Goal: Information Seeking & Learning: Learn about a topic

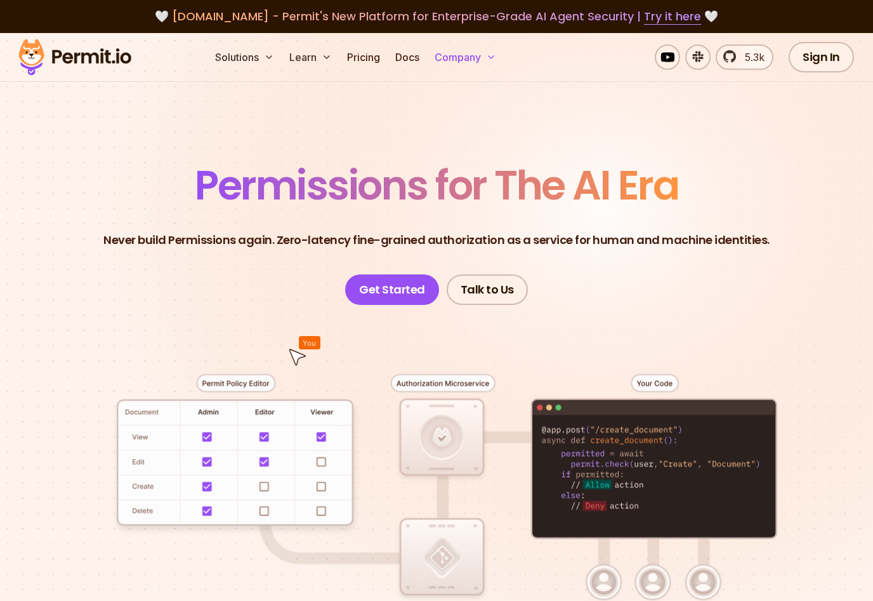
click at [490, 63] on button "Company" at bounding box center [466, 56] width 72 height 25
click at [488, 62] on button "Company" at bounding box center [466, 56] width 72 height 25
click at [479, 50] on button "Company" at bounding box center [466, 56] width 72 height 25
click at [446, 52] on button "Company" at bounding box center [466, 56] width 72 height 25
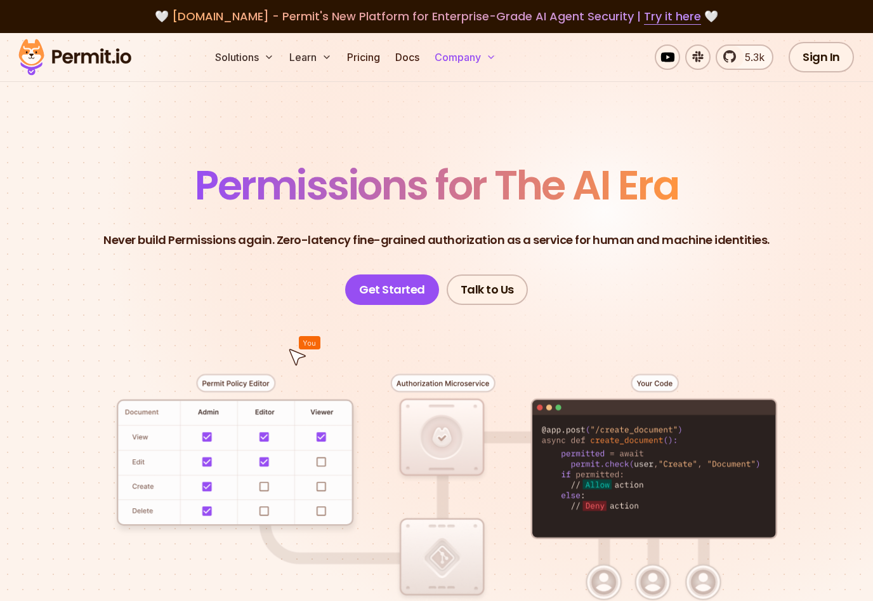
click at [446, 52] on button "Company" at bounding box center [466, 56] width 72 height 25
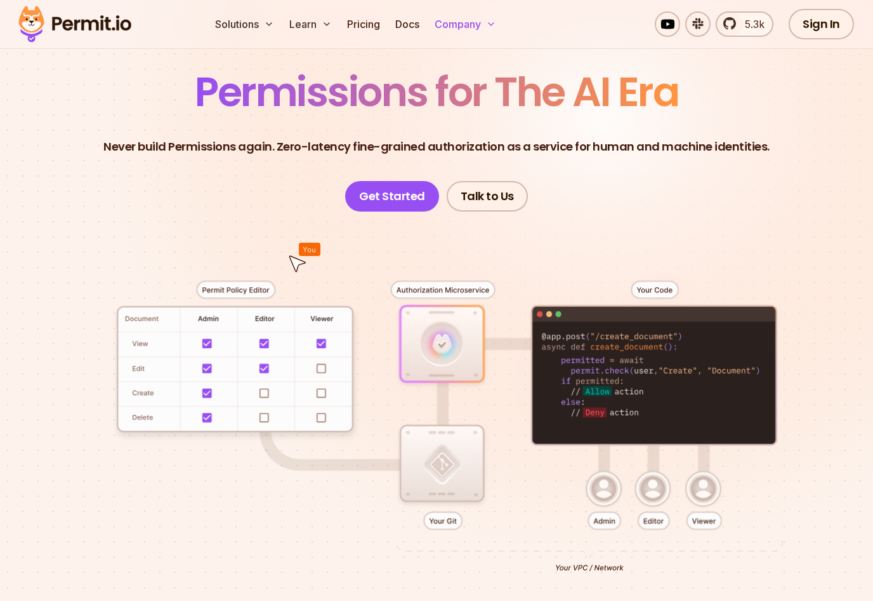
scroll to position [75, 0]
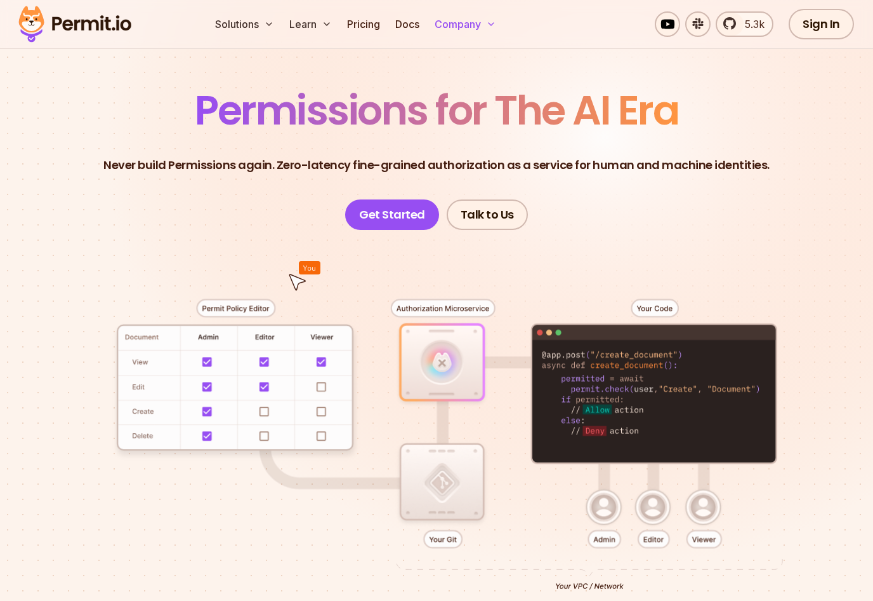
click at [458, 27] on button "Company" at bounding box center [466, 23] width 72 height 25
click at [477, 25] on button "Company" at bounding box center [466, 23] width 72 height 25
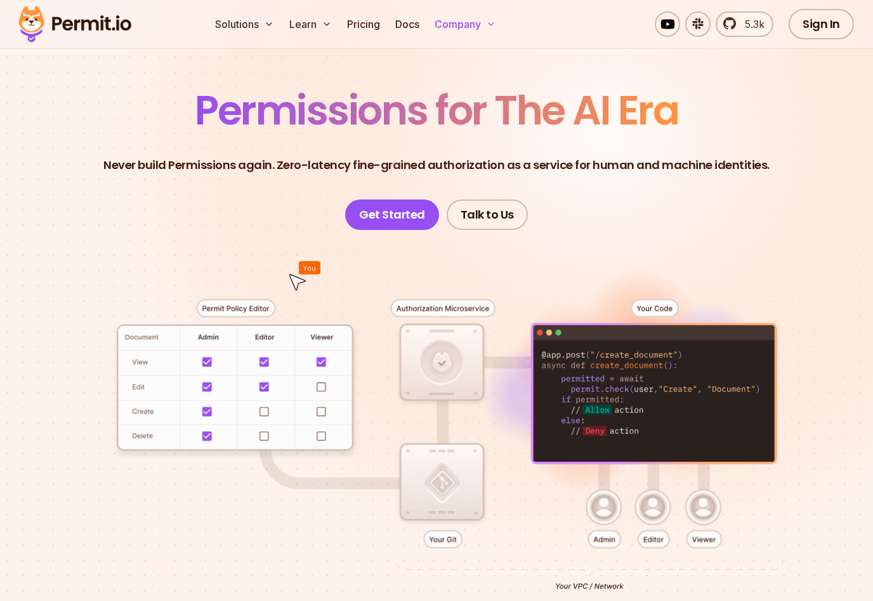
click at [476, 25] on button "Company" at bounding box center [466, 23] width 72 height 25
click at [486, 24] on button "Company" at bounding box center [466, 23] width 72 height 25
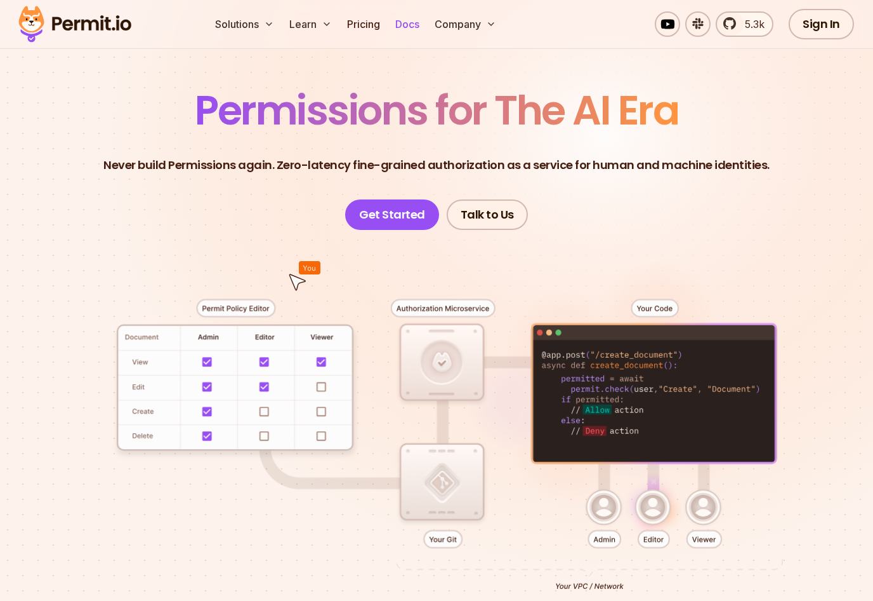
click at [394, 22] on link "Docs" at bounding box center [407, 23] width 34 height 25
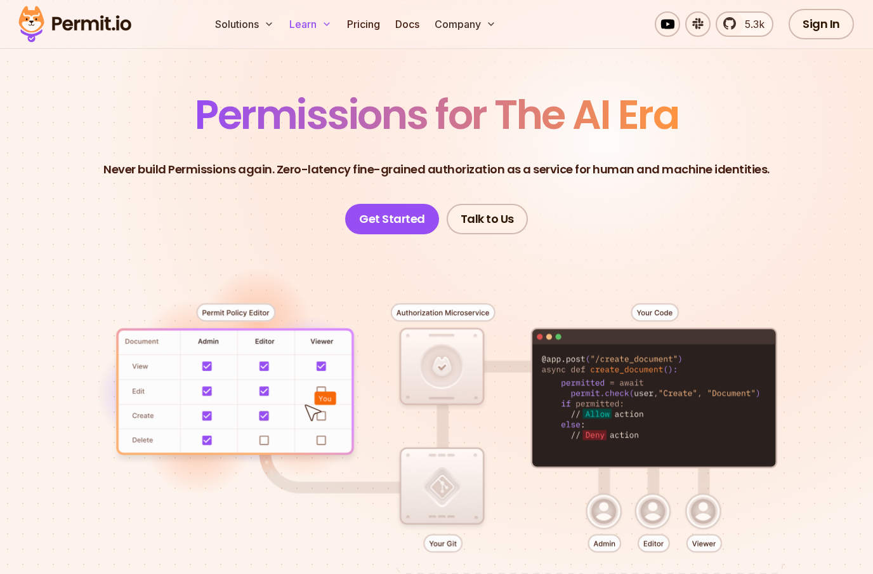
click at [302, 18] on button "Learn" at bounding box center [310, 23] width 53 height 25
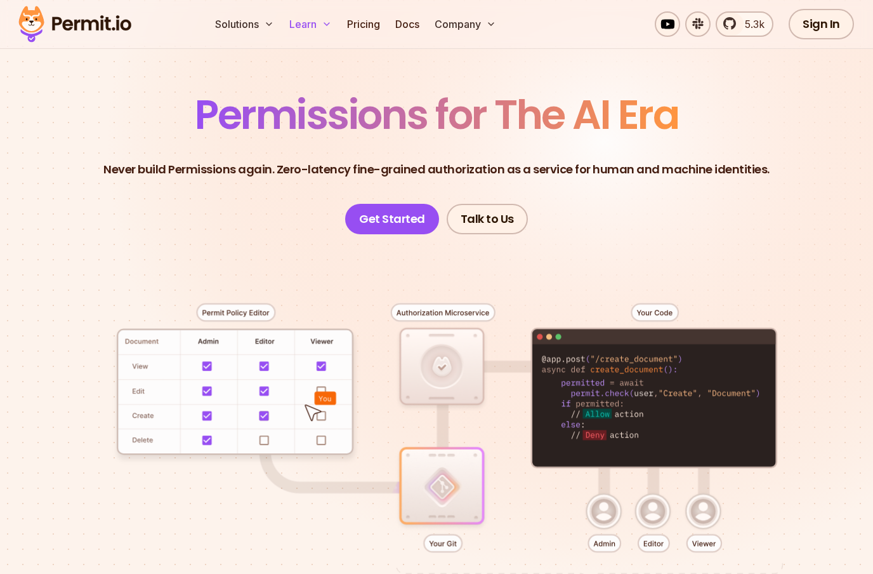
click at [323, 23] on icon at bounding box center [327, 24] width 10 height 10
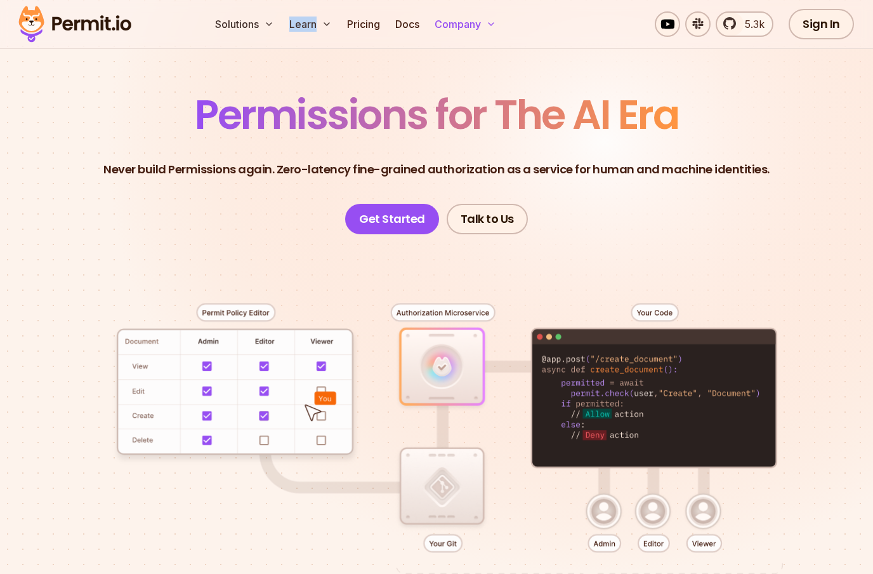
click at [461, 20] on button "Company" at bounding box center [466, 23] width 72 height 25
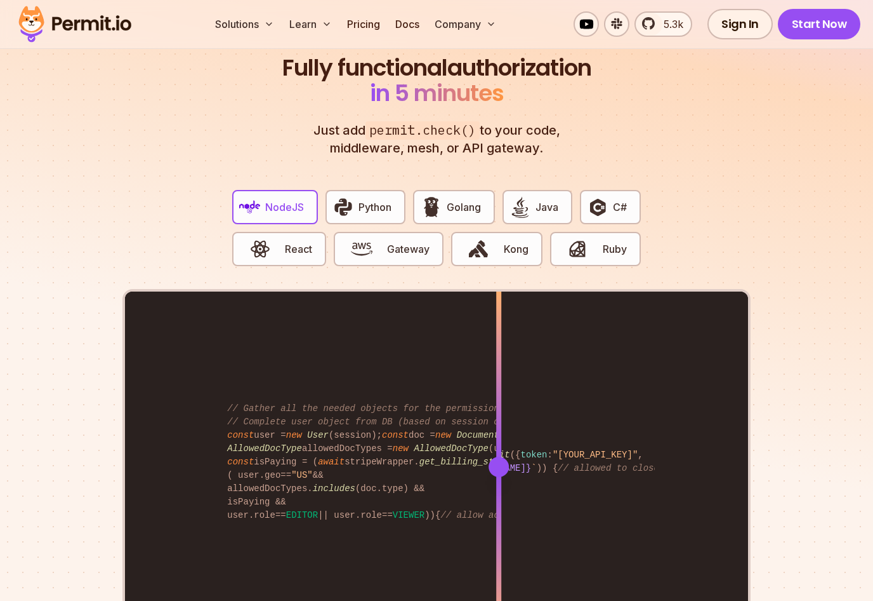
scroll to position [2340, 0]
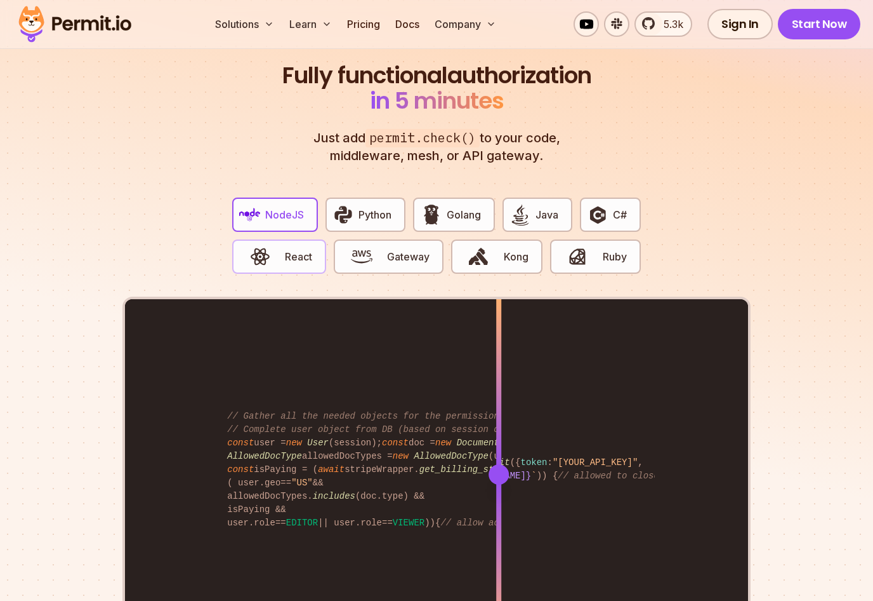
click at [298, 249] on span "React" at bounding box center [298, 256] width 27 height 15
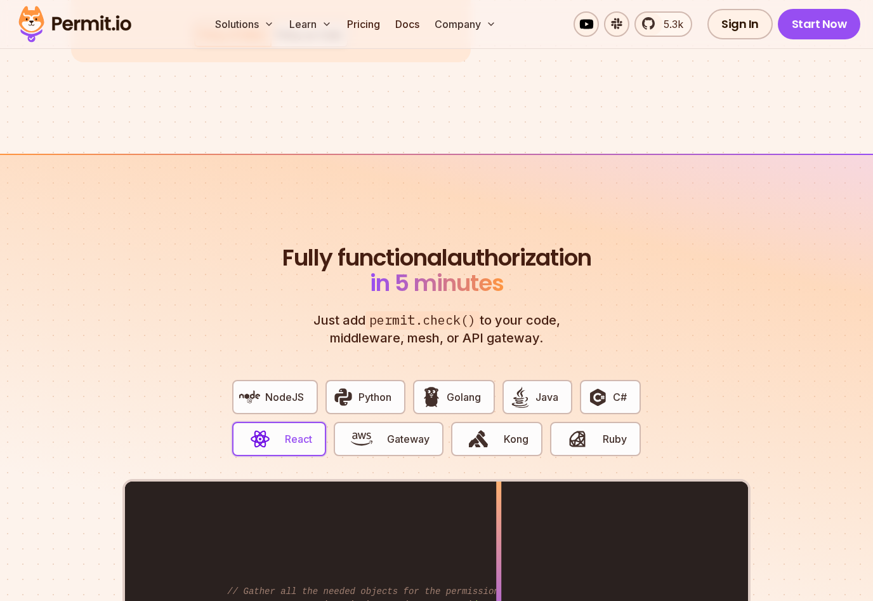
scroll to position [2167, 0]
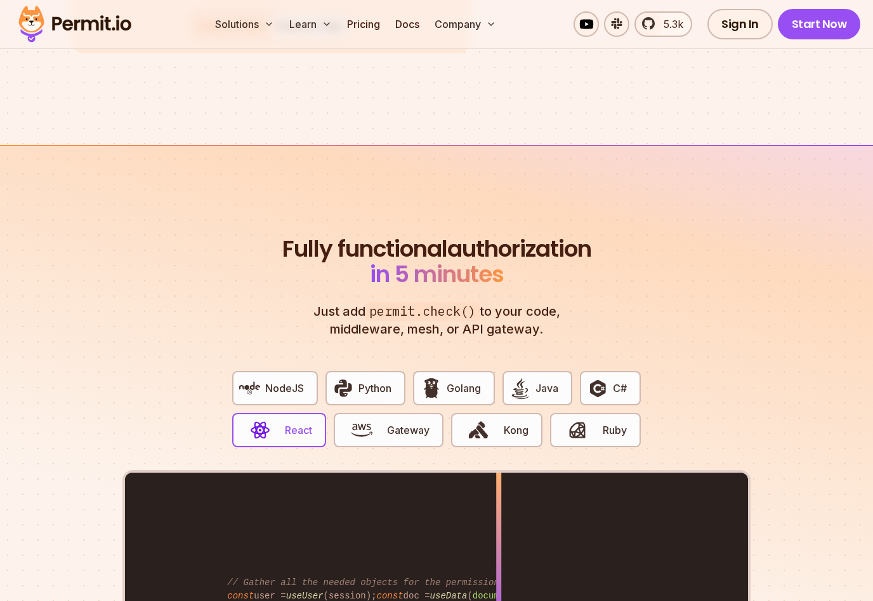
click at [504, 260] on span "in 5 minutes" at bounding box center [437, 274] width 134 height 32
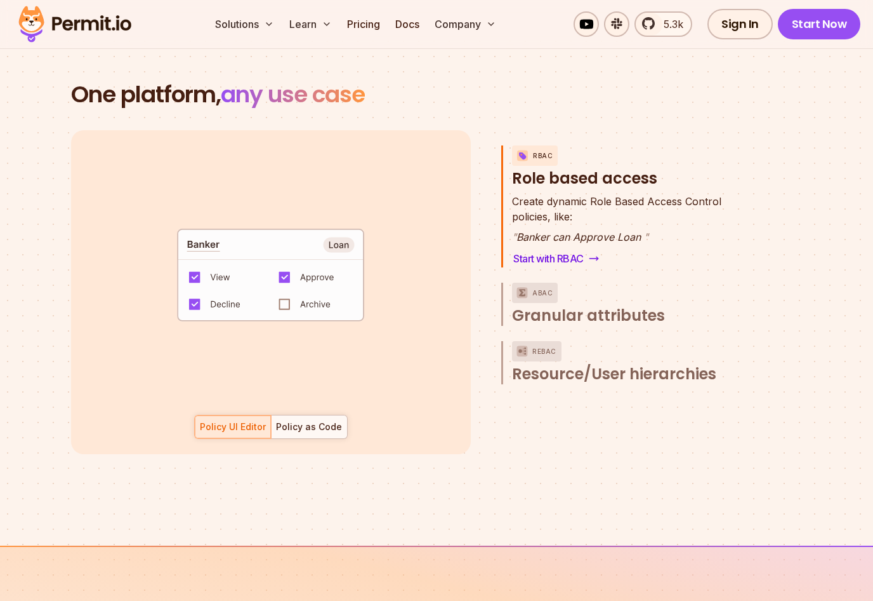
scroll to position [1699, 0]
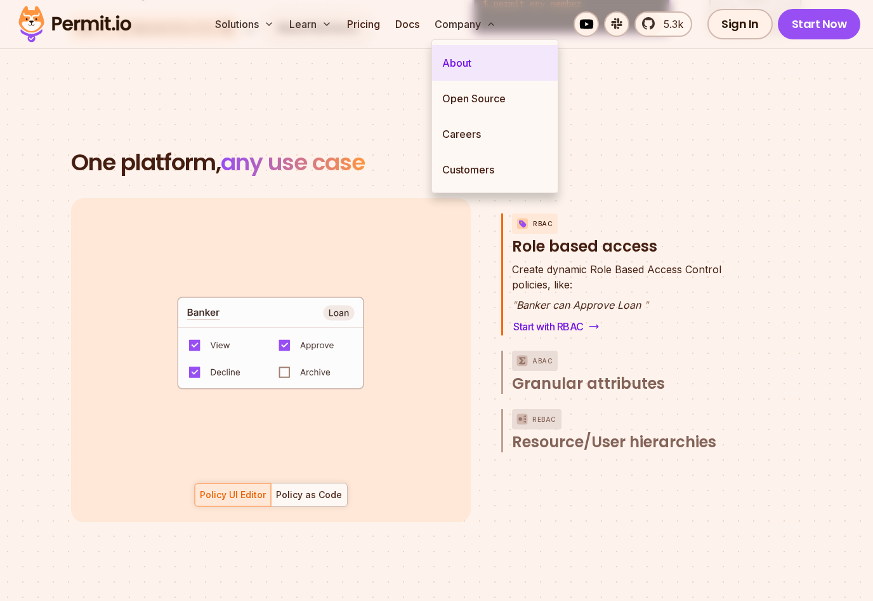
click at [468, 73] on link "About" at bounding box center [495, 63] width 126 height 36
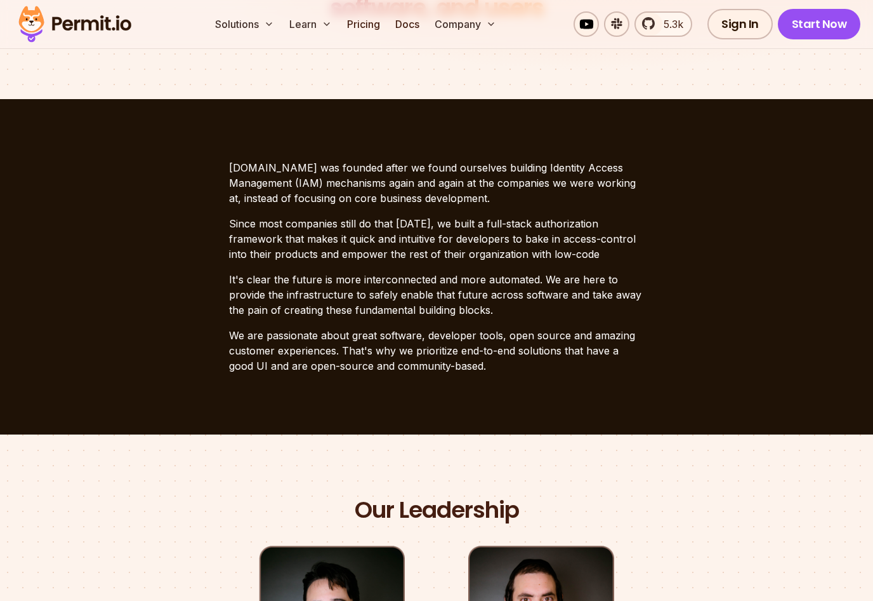
scroll to position [269, 0]
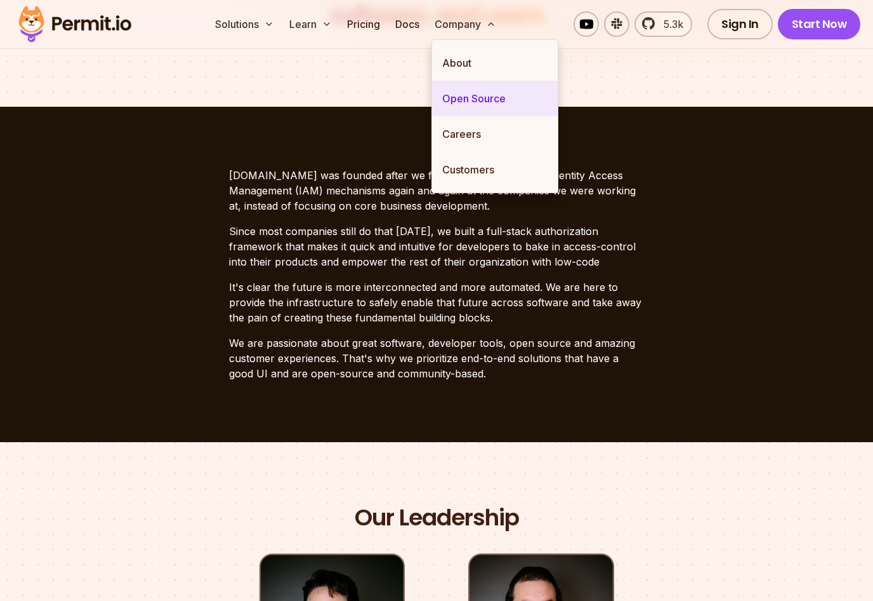
click at [481, 100] on link "Open Source" at bounding box center [495, 99] width 126 height 36
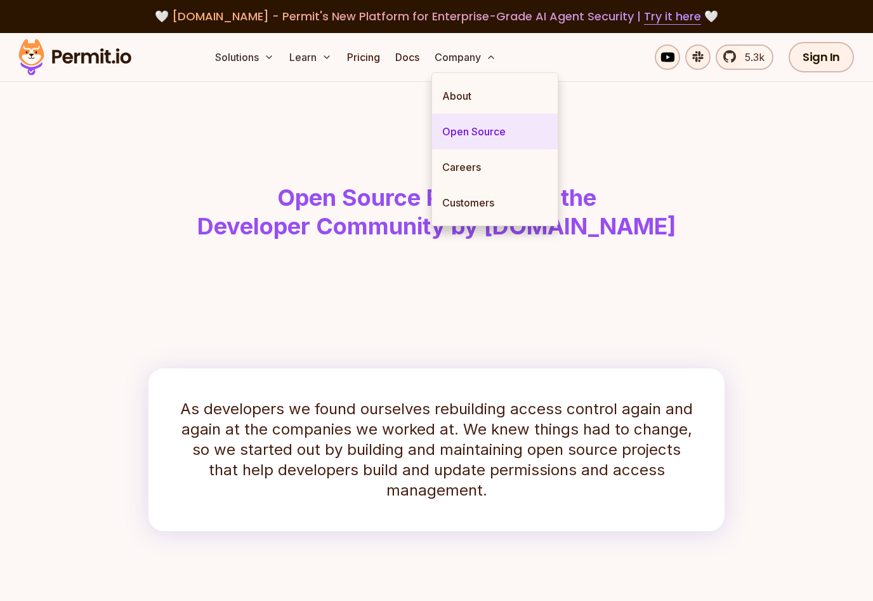
click at [482, 141] on link "Open Source" at bounding box center [495, 132] width 126 height 36
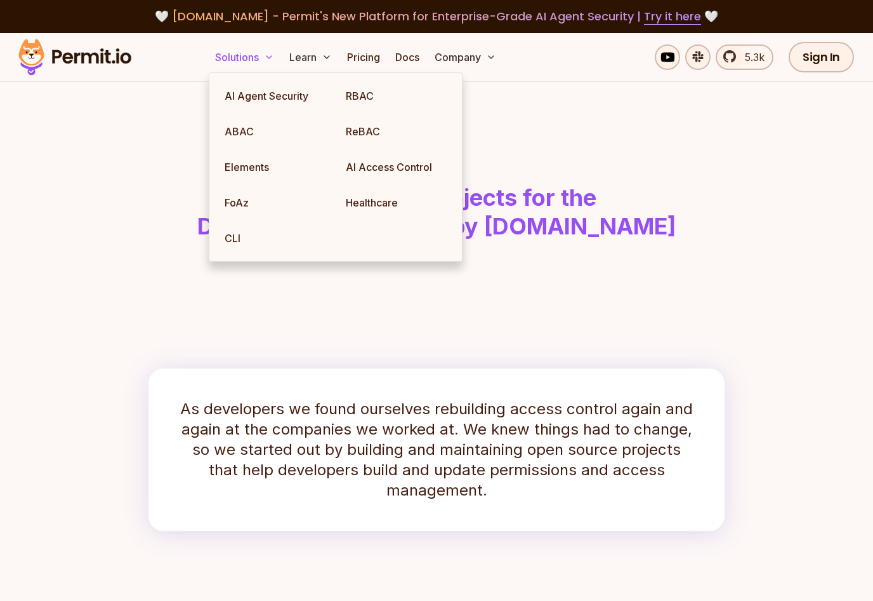
click at [247, 50] on button "Solutions" at bounding box center [244, 56] width 69 height 25
click at [251, 60] on button "Solutions" at bounding box center [244, 56] width 69 height 25
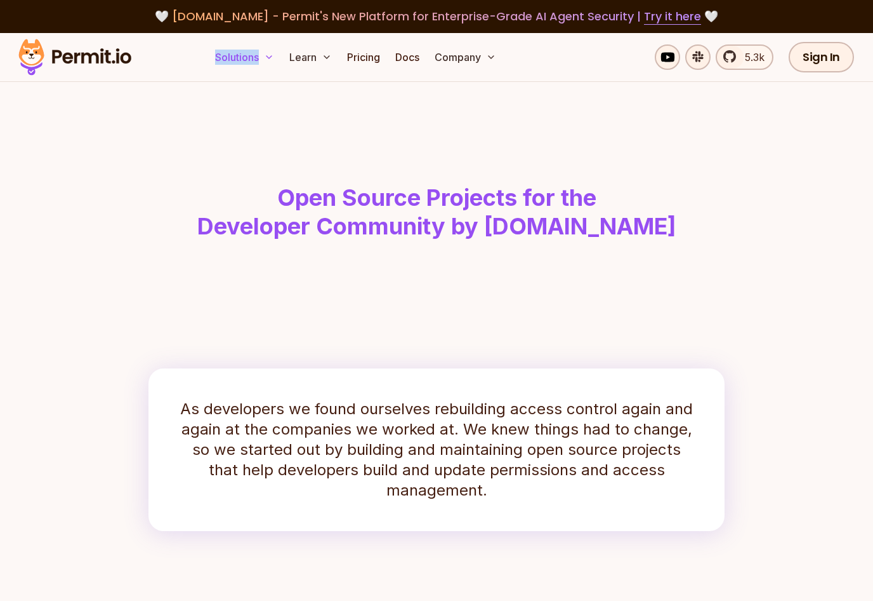
click at [251, 60] on button "Solutions" at bounding box center [244, 56] width 69 height 25
click at [234, 57] on button "Solutions" at bounding box center [244, 56] width 69 height 25
click at [224, 146] on header "Open Source Projects for the Developer Community by [DOMAIN_NAME]" at bounding box center [436, 179] width 813 height 195
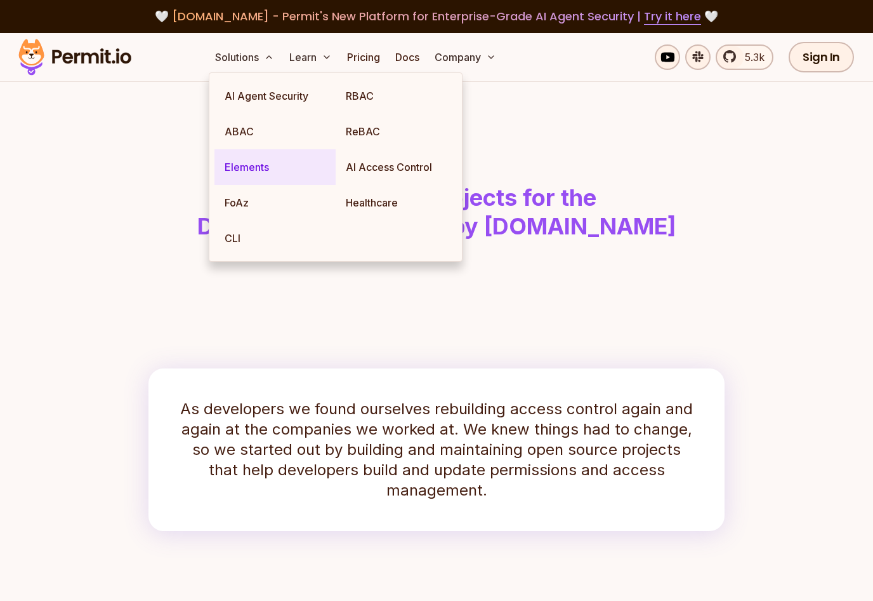
click at [272, 183] on link "Elements" at bounding box center [275, 167] width 121 height 36
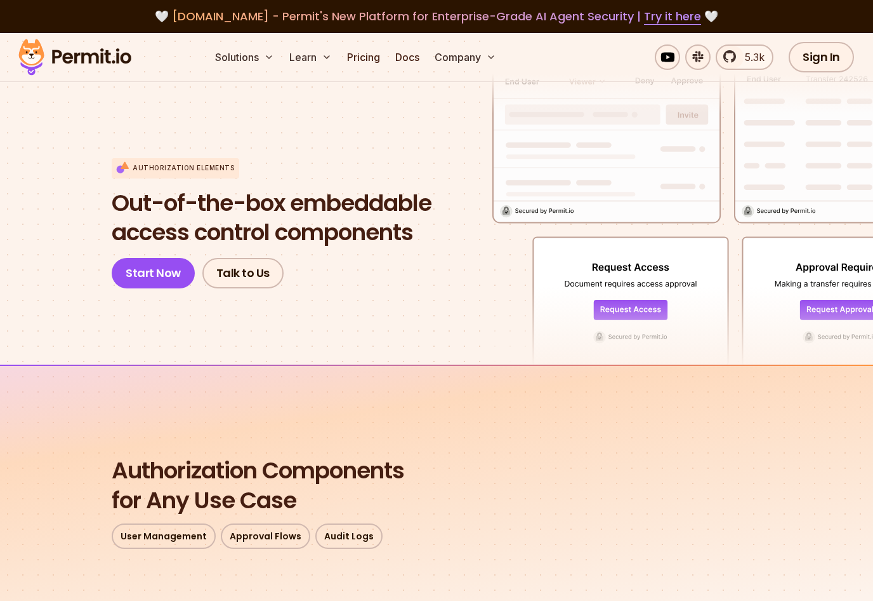
click at [64, 354] on section "Authorization Elements Out-of-the-box embeddable access control components Star…" at bounding box center [436, 199] width 873 height 331
